Goal: Register for event/course

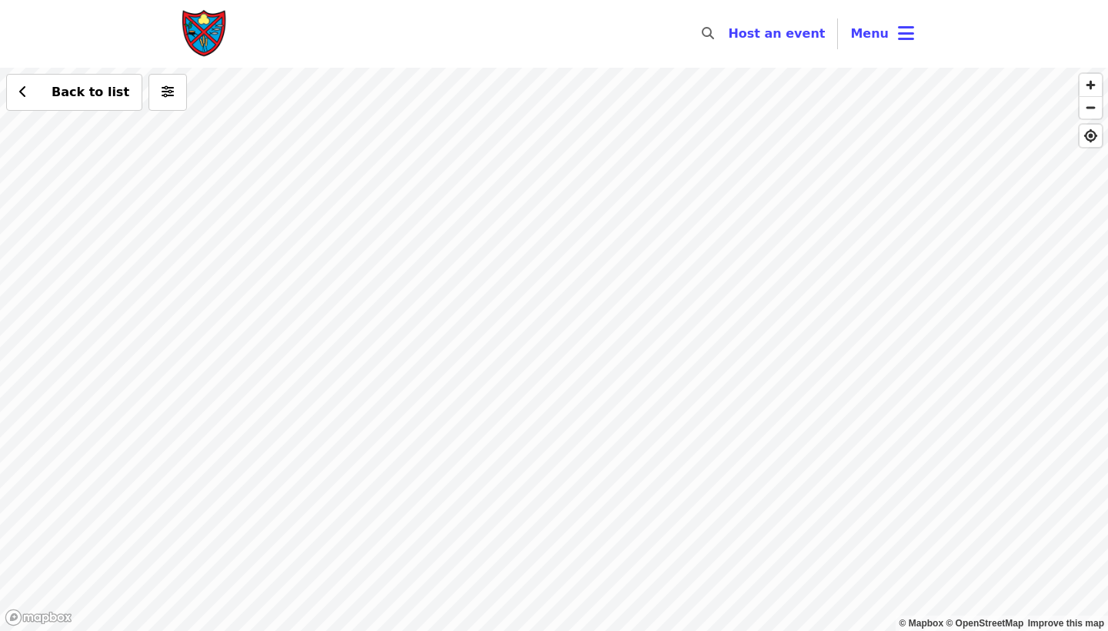
click at [623, 460] on div "Back to list" at bounding box center [554, 349] width 1108 height 563
click at [696, 557] on div "Back to list" at bounding box center [554, 349] width 1108 height 563
click at [495, 502] on div "Back to list" at bounding box center [554, 349] width 1108 height 563
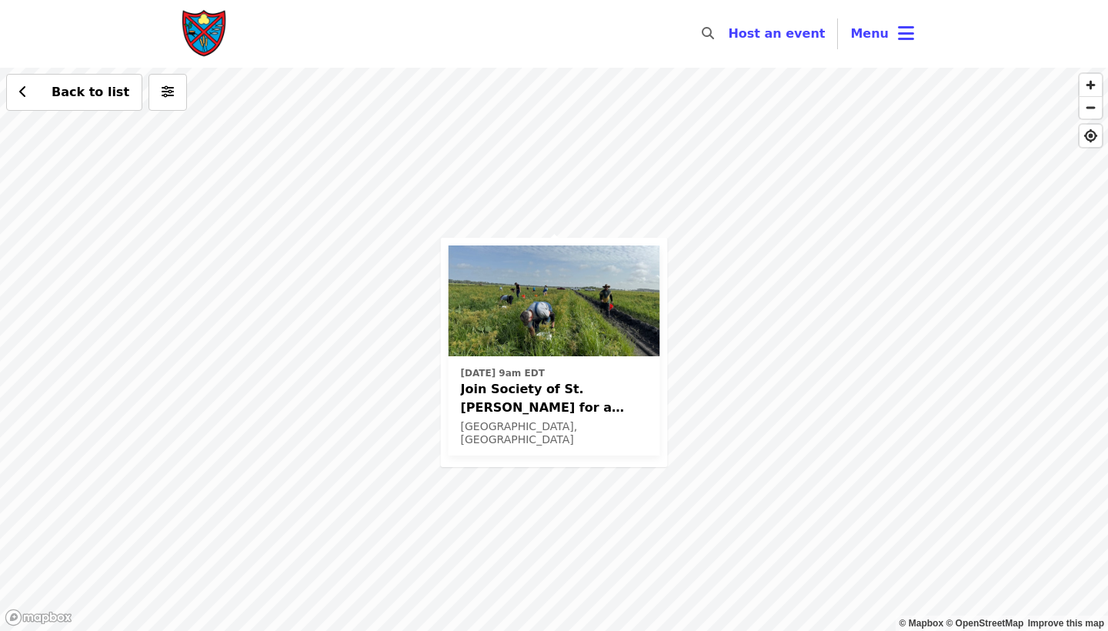
click at [681, 328] on div "Thu, Oct 16 @ 9am EDT Join Society of St. Andrew for a Glean in Mt. Dora , FL✨ …" at bounding box center [554, 349] width 1108 height 563
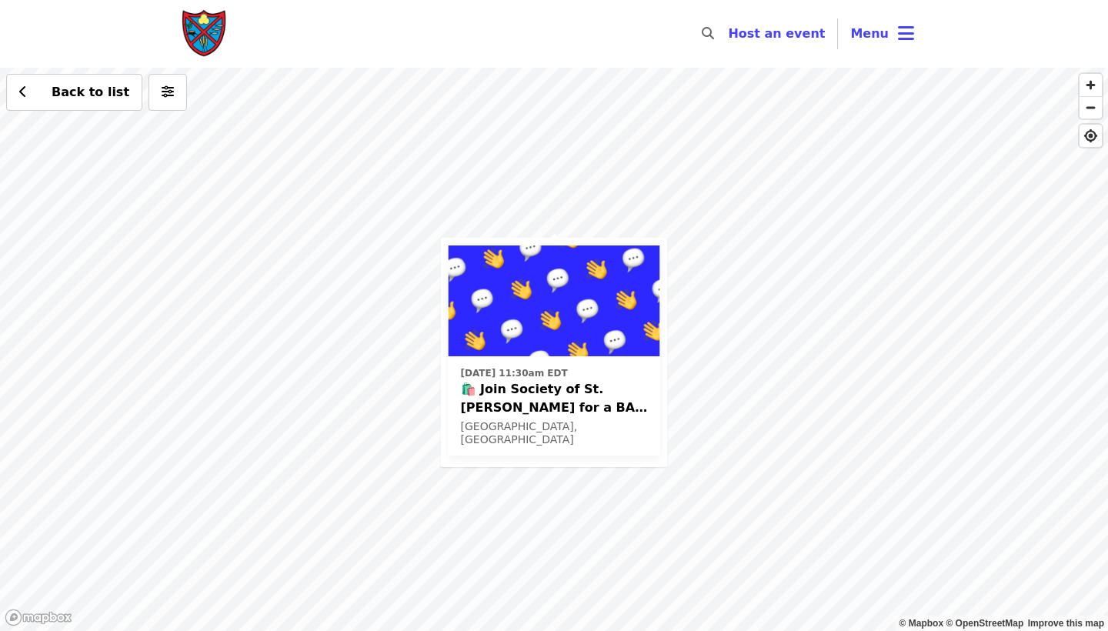
click at [630, 329] on img at bounding box center [555, 301] width 212 height 111
click at [431, 155] on div "Fri, Aug 29 @ 11:30am EDT 🛍️ Join Society of St. Andrew for a BAG CLEANING EVEN…" at bounding box center [554, 349] width 1108 height 563
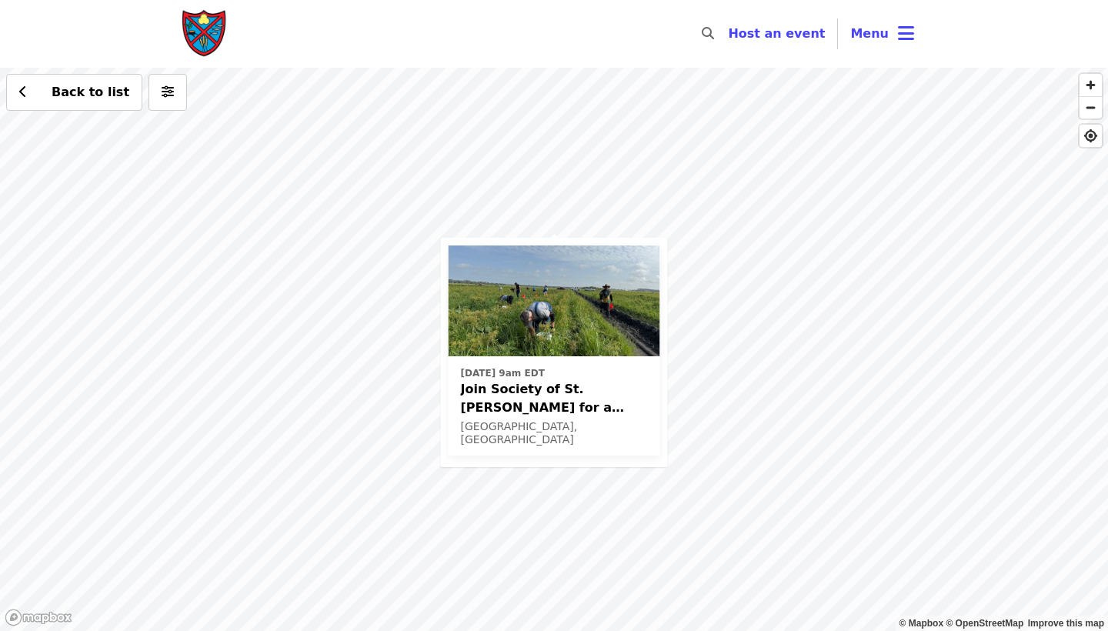
click at [530, 319] on img at bounding box center [555, 301] width 212 height 111
click at [1071, 185] on div "Thu, Oct 16 @ 9am EDT Join Society of St. Andrew for a Glean in Mt. Dora , FL✨ …" at bounding box center [554, 349] width 1108 height 563
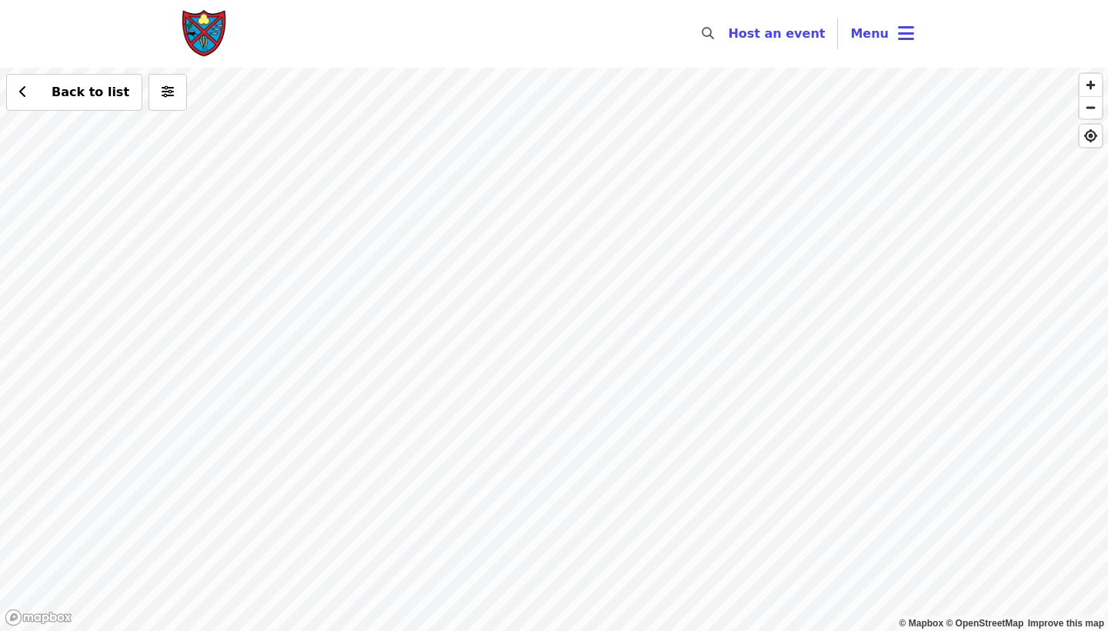
click at [643, 100] on div "Back to list" at bounding box center [554, 349] width 1108 height 563
click at [643, 122] on span "See 2 actions at this location" at bounding box center [651, 124] width 202 height 15
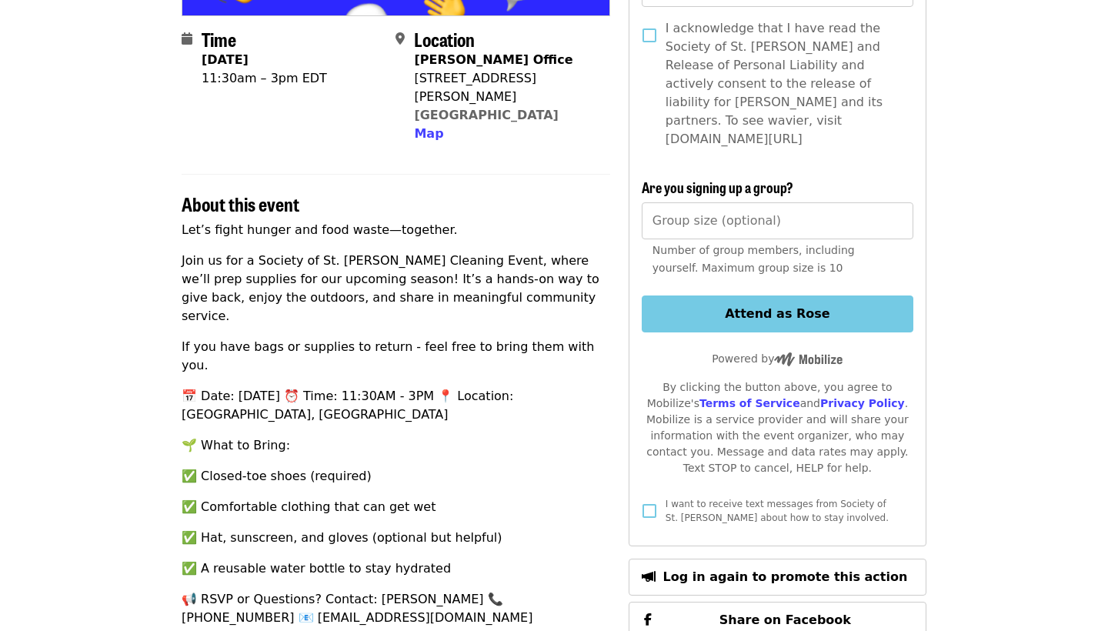
scroll to position [380, 0]
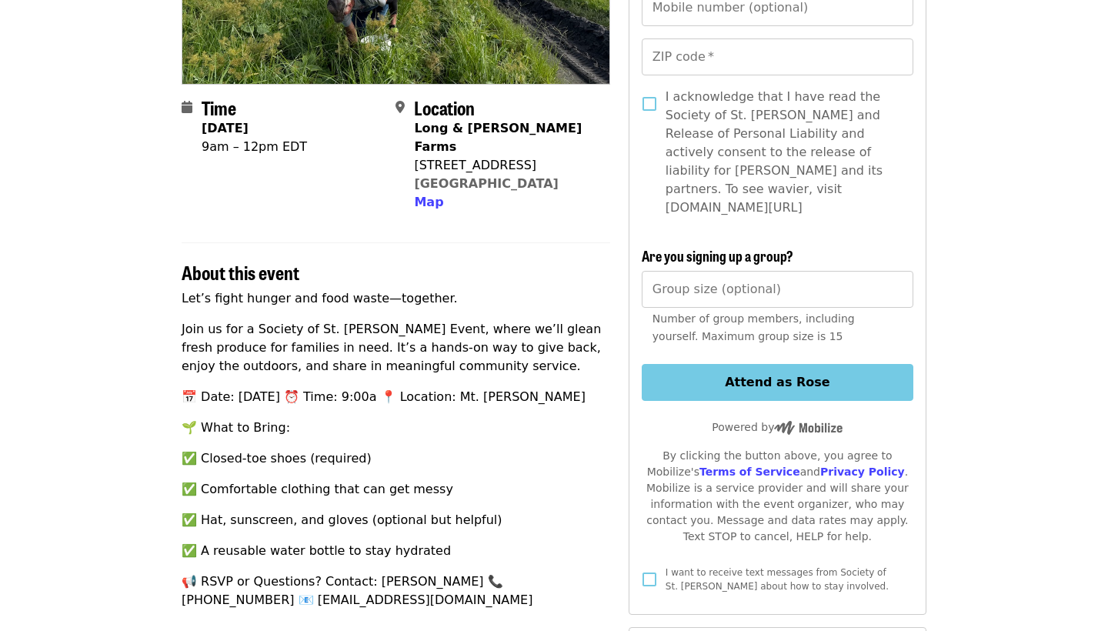
scroll to position [342, 0]
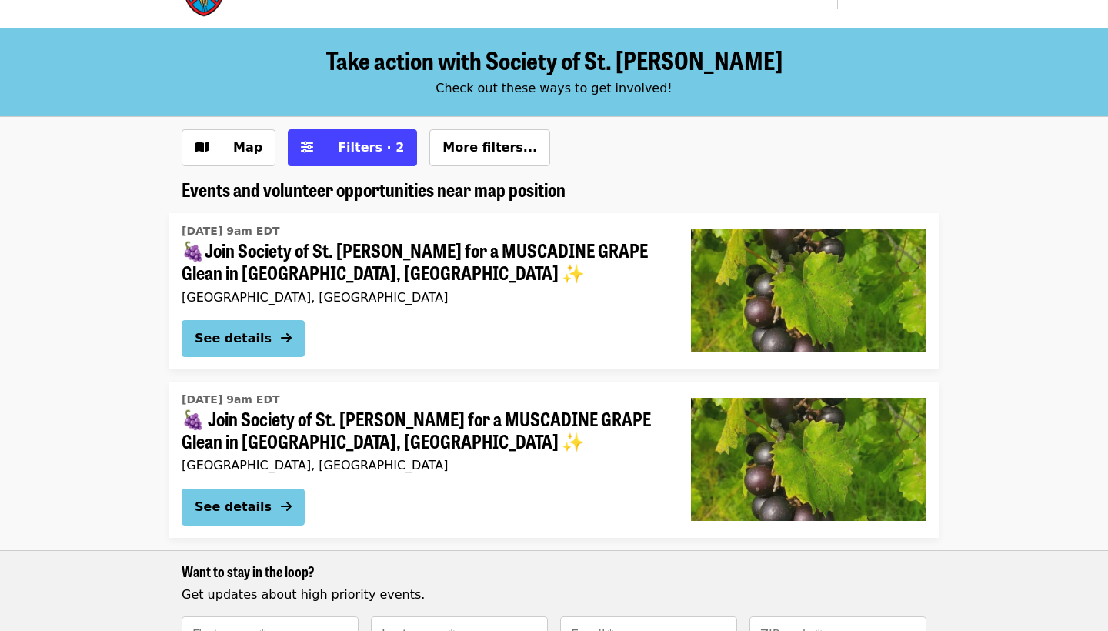
scroll to position [102, 0]
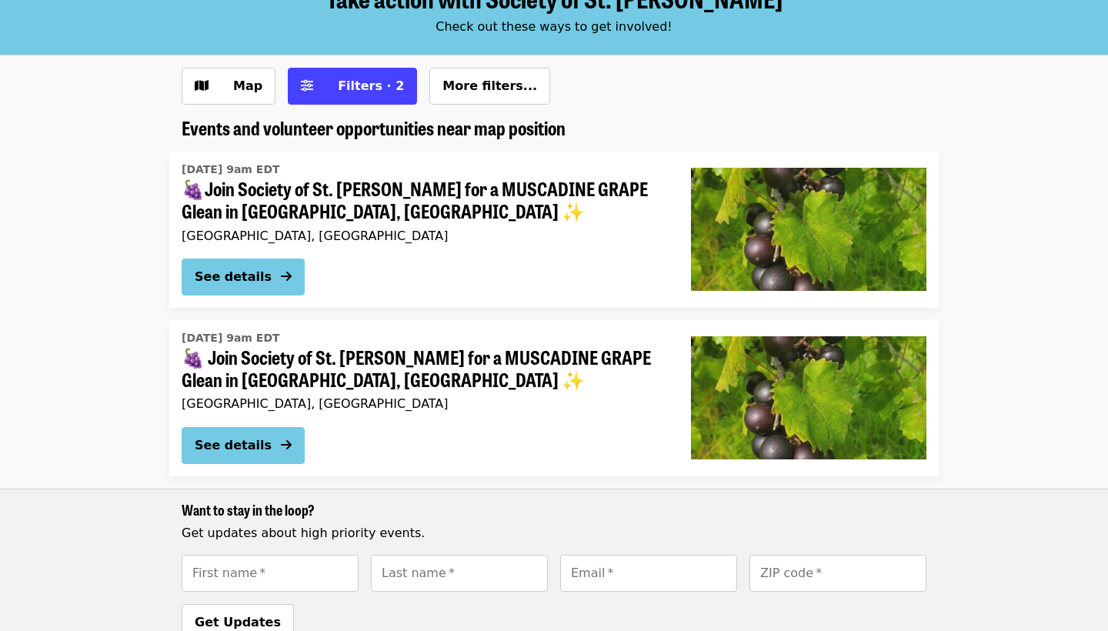
click at [564, 184] on span "🍇Join Society of St. [PERSON_NAME] for a MUSCADINE GRAPE Glean in [GEOGRAPHIC_D…" at bounding box center [424, 200] width 485 height 45
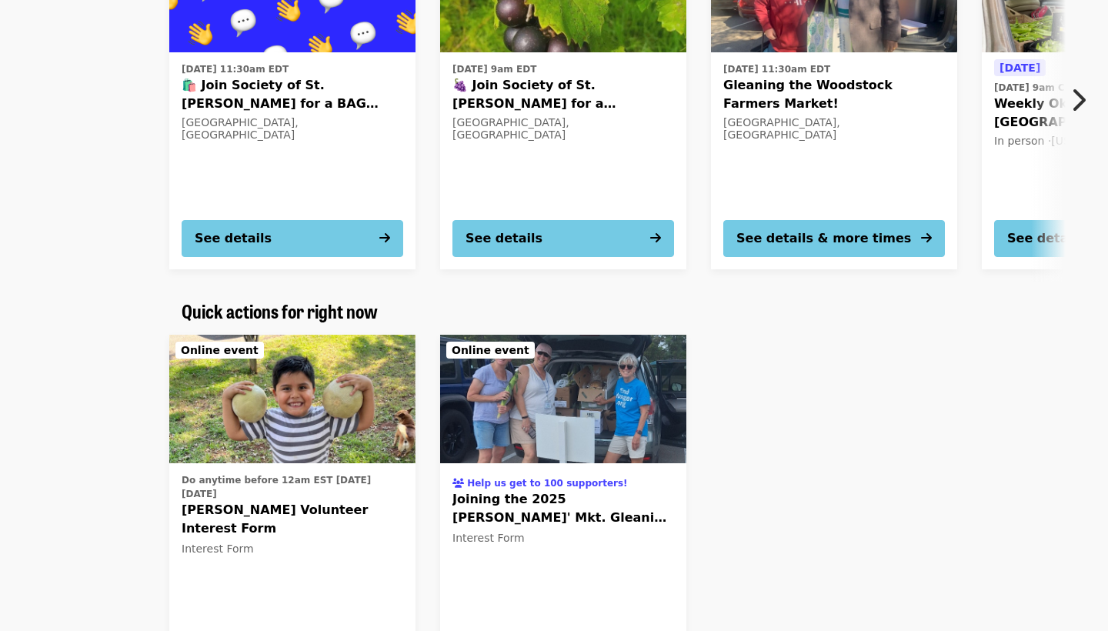
scroll to position [2282, 0]
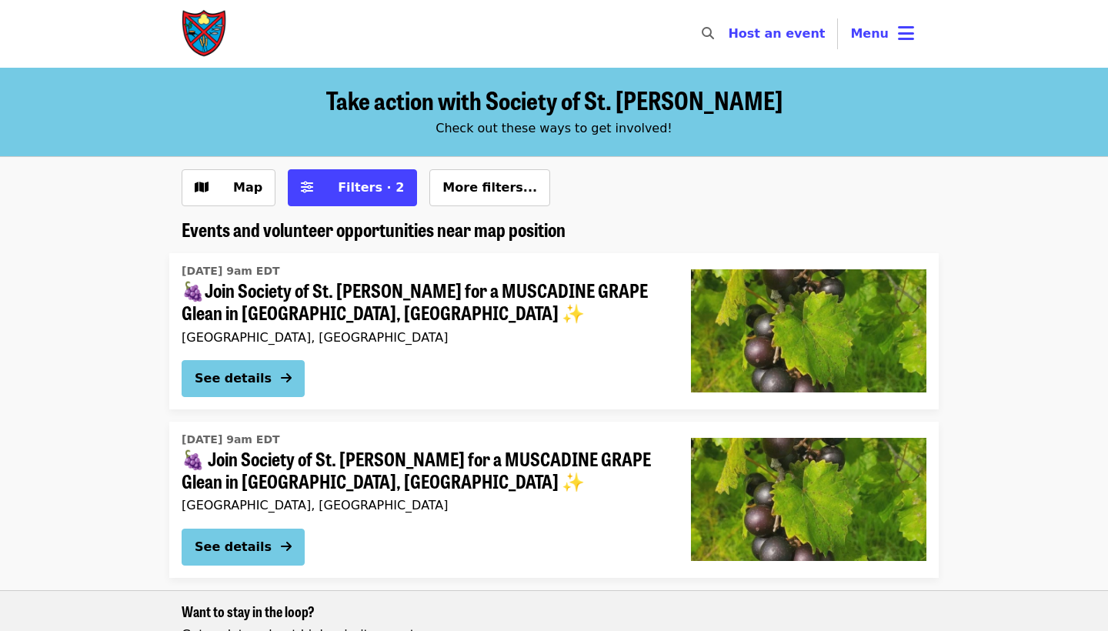
click at [214, 41] on img "Main navigation" at bounding box center [205, 33] width 46 height 49
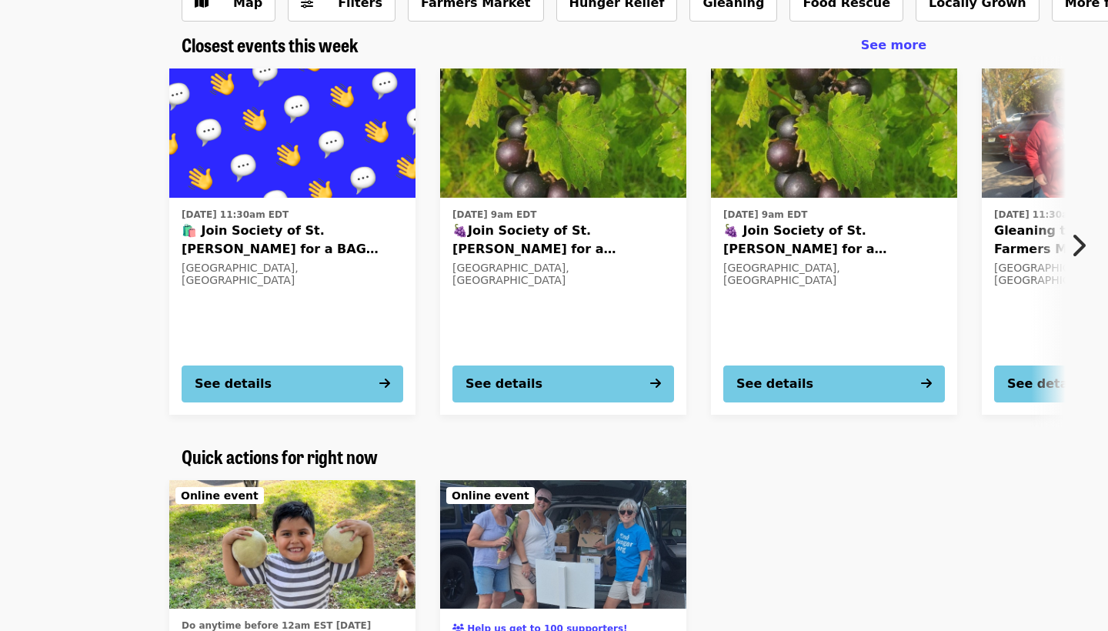
scroll to position [191, 0]
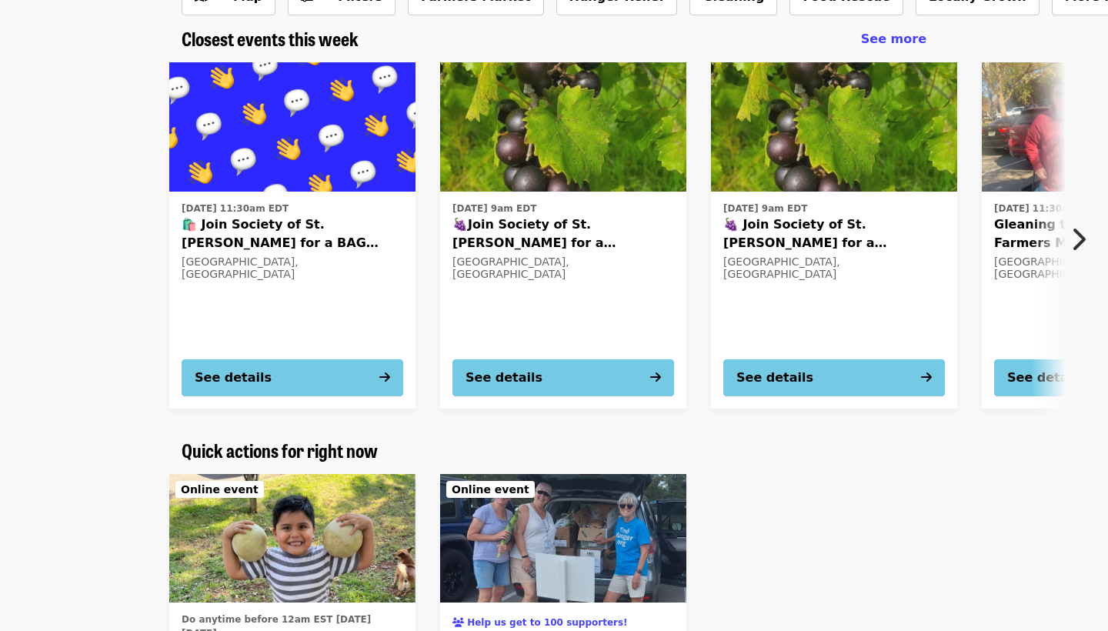
click at [252, 152] on img at bounding box center [292, 126] width 246 height 129
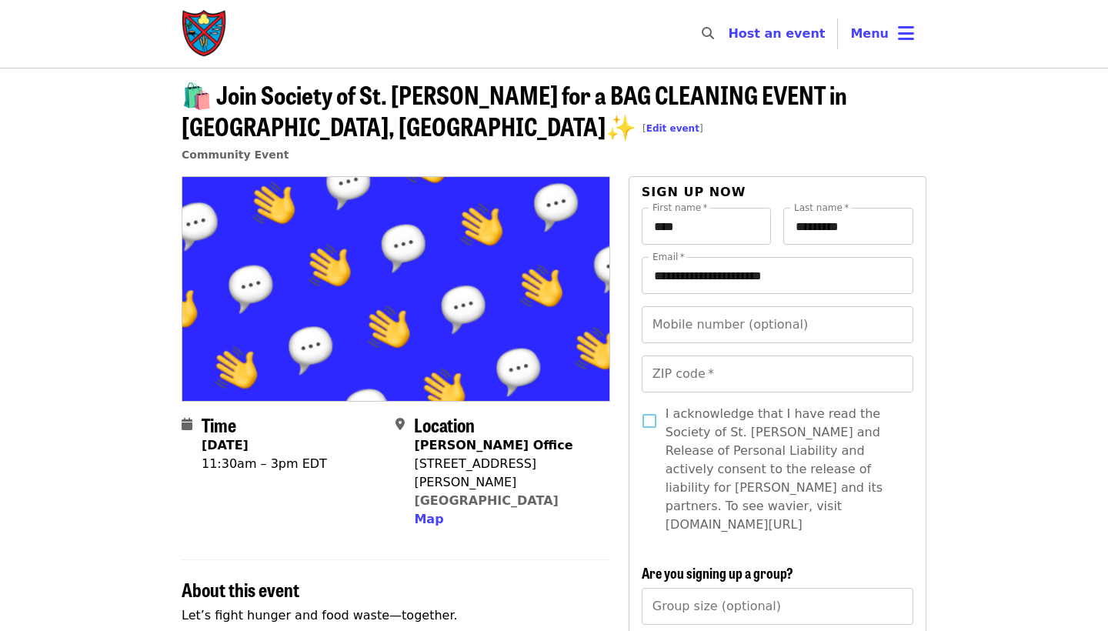
scroll to position [44, 0]
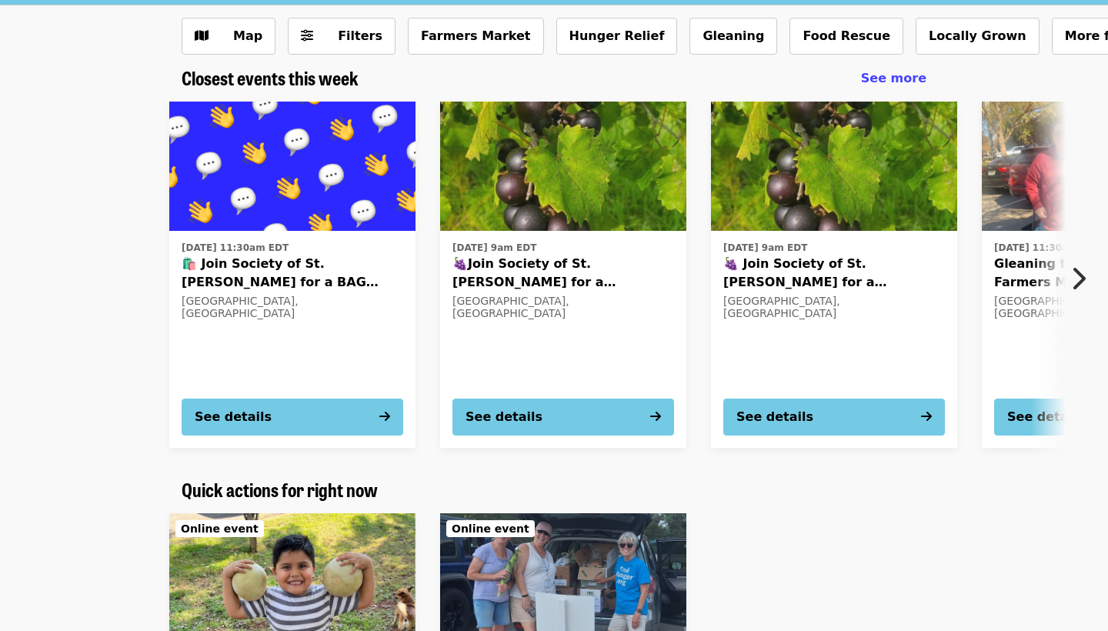
scroll to position [85, 0]
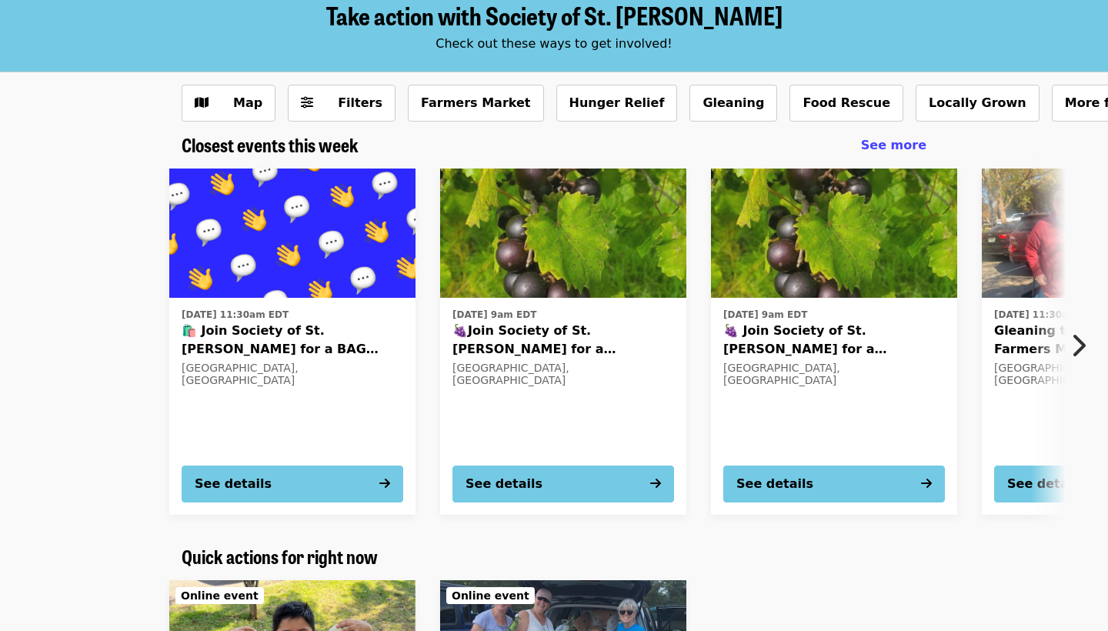
click at [1075, 338] on icon "chevron-right icon" at bounding box center [1078, 345] width 15 height 29
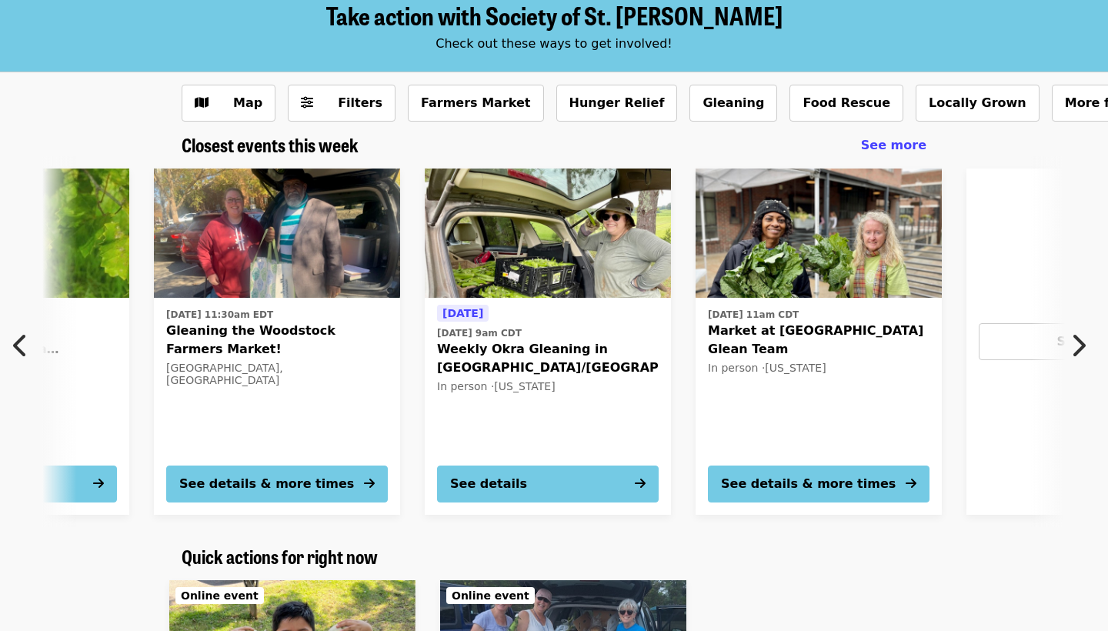
click at [1075, 338] on icon "chevron-right icon" at bounding box center [1078, 345] width 15 height 29
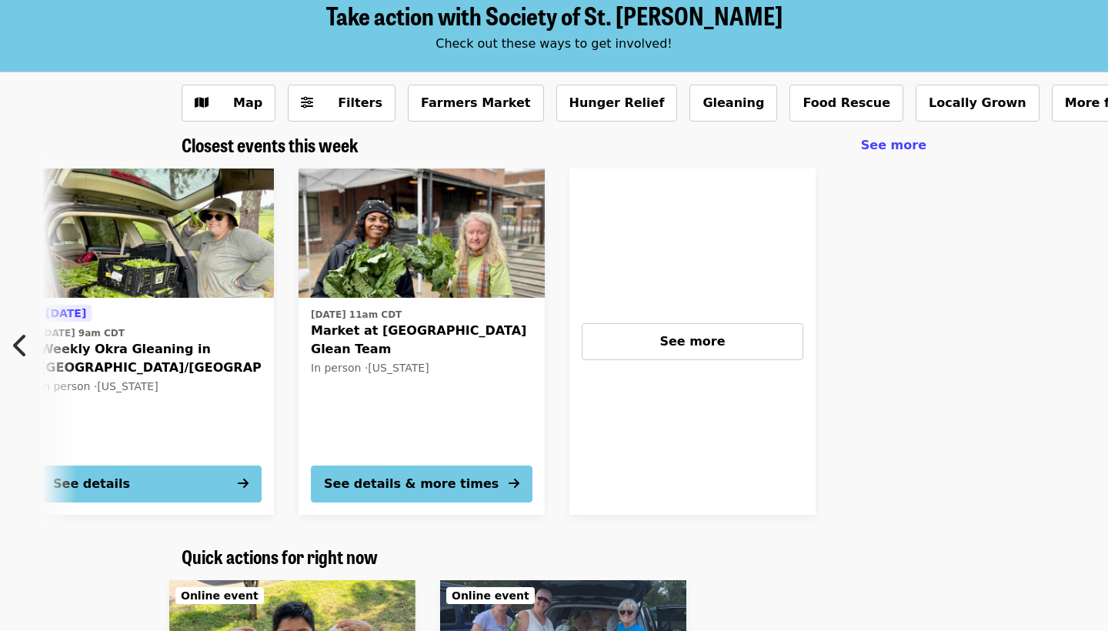
click at [22, 342] on icon "chevron-left icon" at bounding box center [20, 345] width 15 height 29
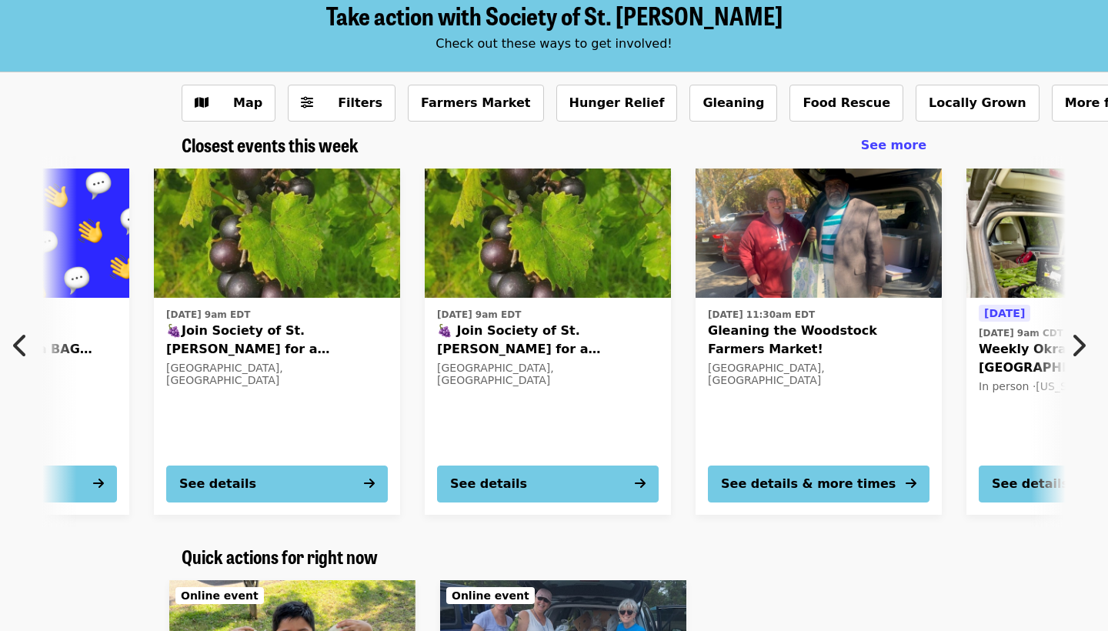
click at [22, 342] on icon "chevron-left icon" at bounding box center [20, 345] width 15 height 29
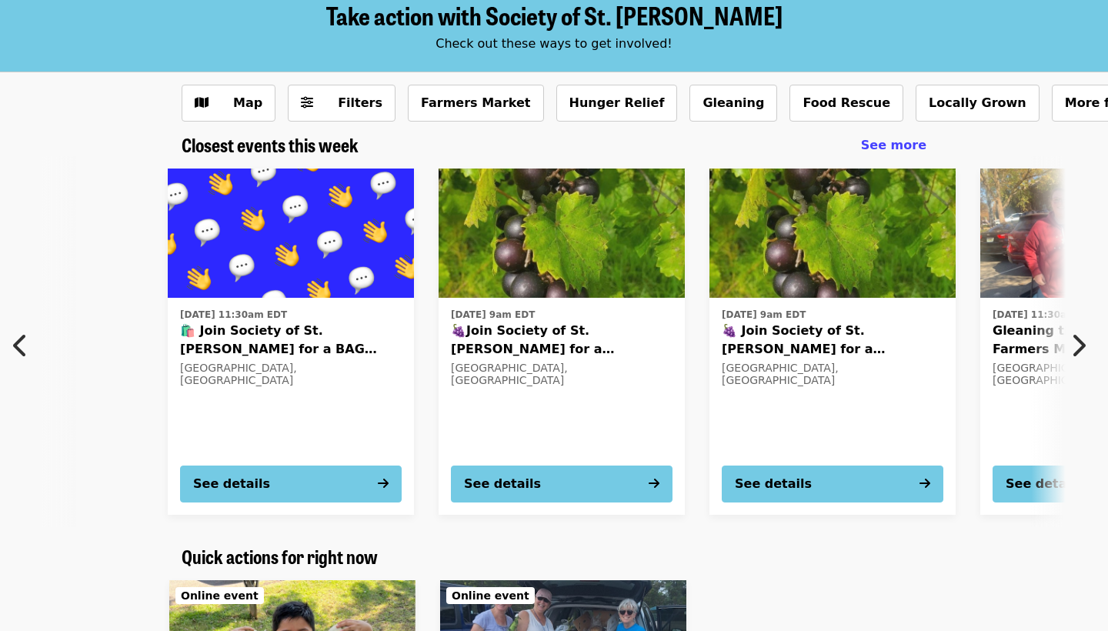
scroll to position [0, 0]
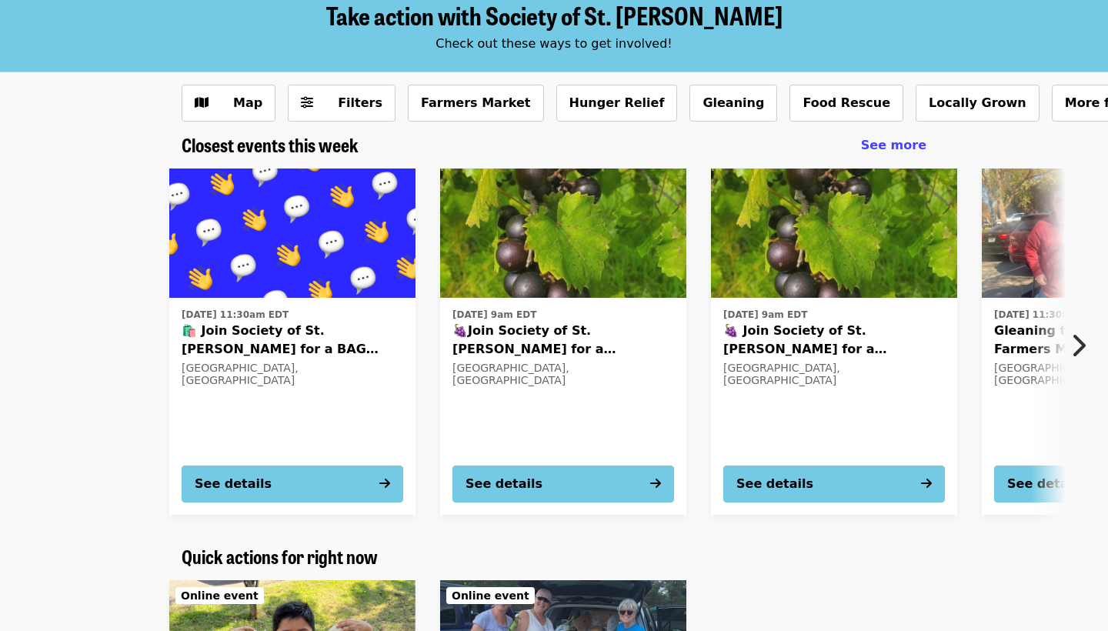
click at [493, 287] on img at bounding box center [563, 233] width 246 height 129
